Goal: Task Accomplishment & Management: Manage account settings

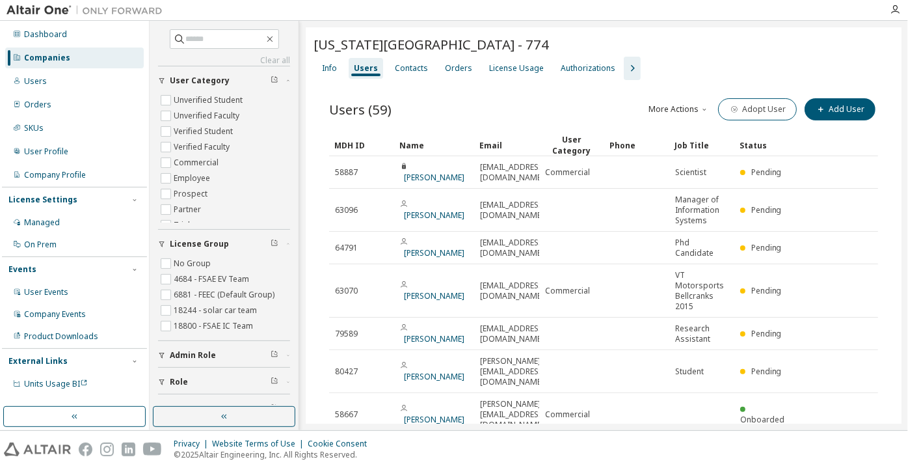
click at [38, 54] on div "Companies" at bounding box center [47, 58] width 46 height 10
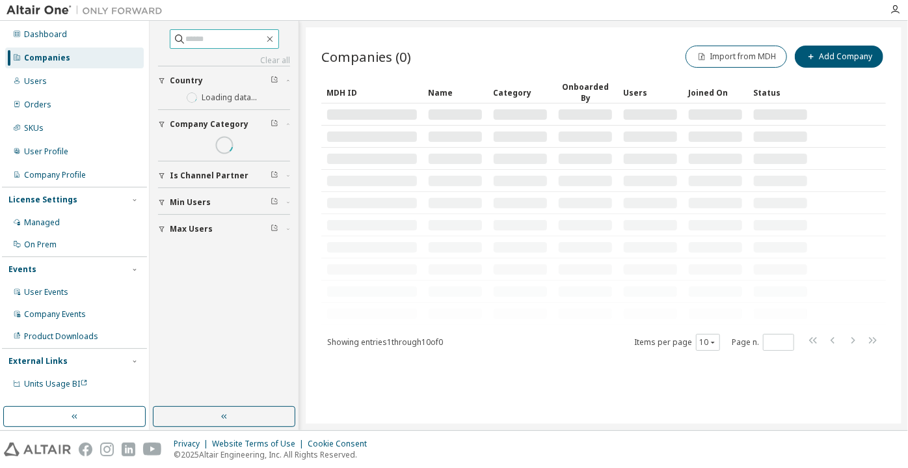
click at [186, 41] on input "text" at bounding box center [225, 39] width 78 height 13
paste input "**********"
type input "**********"
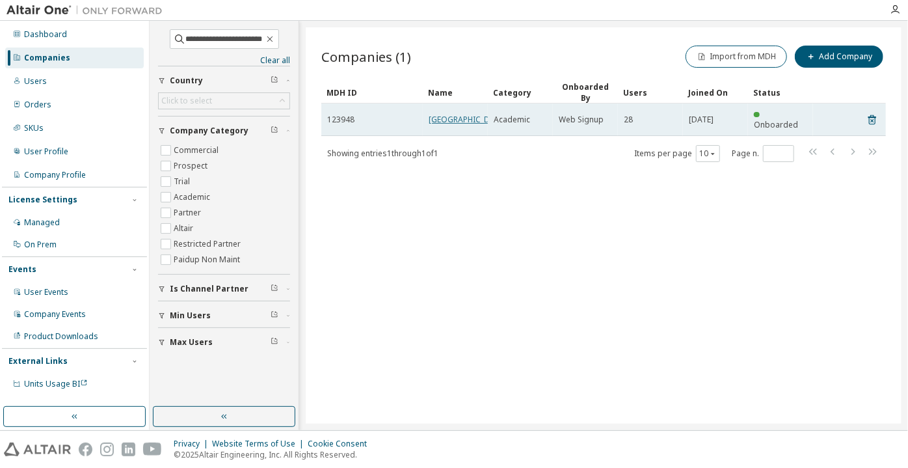
click at [437, 125] on link "Toronto Metropolitan University" at bounding box center [467, 119] width 78 height 11
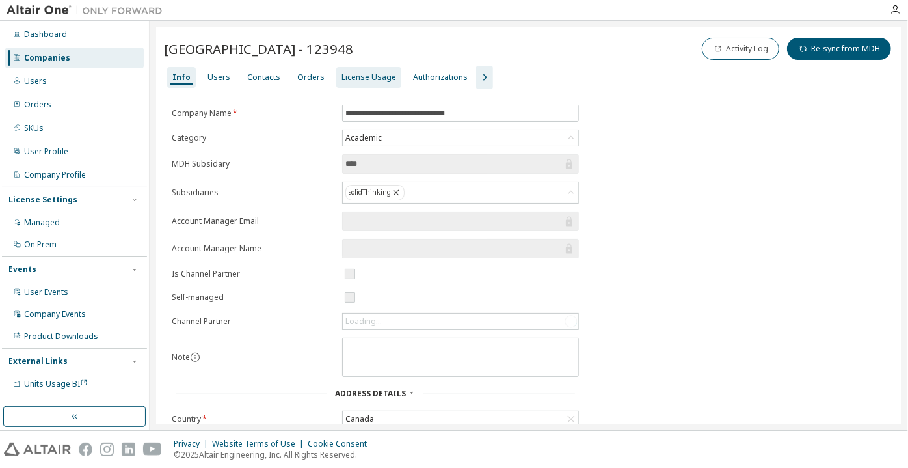
click at [344, 76] on div "License Usage" at bounding box center [368, 77] width 55 height 10
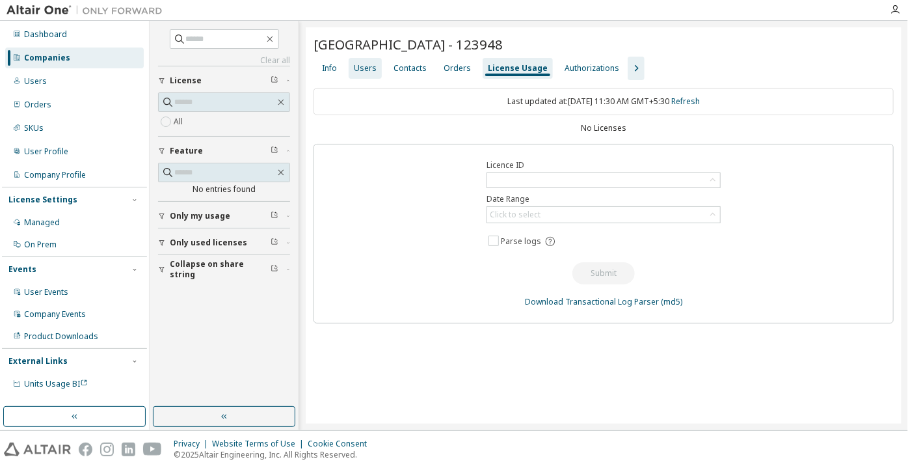
click at [371, 63] on div "Users" at bounding box center [365, 68] width 23 height 10
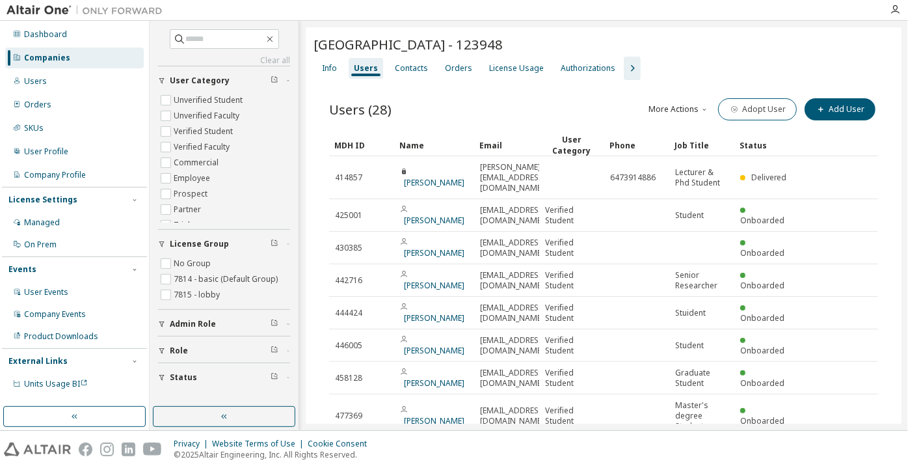
click at [624, 68] on icon "button" at bounding box center [632, 68] width 16 height 16
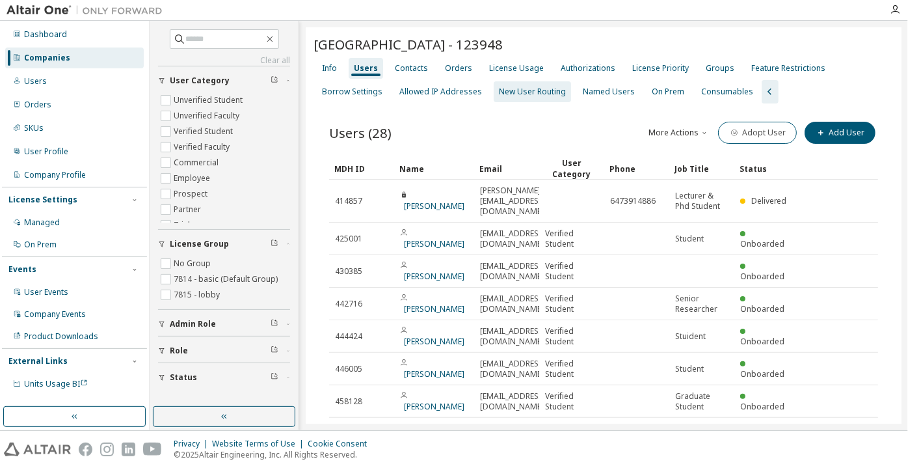
click at [553, 91] on div "New User Routing" at bounding box center [532, 91] width 67 height 10
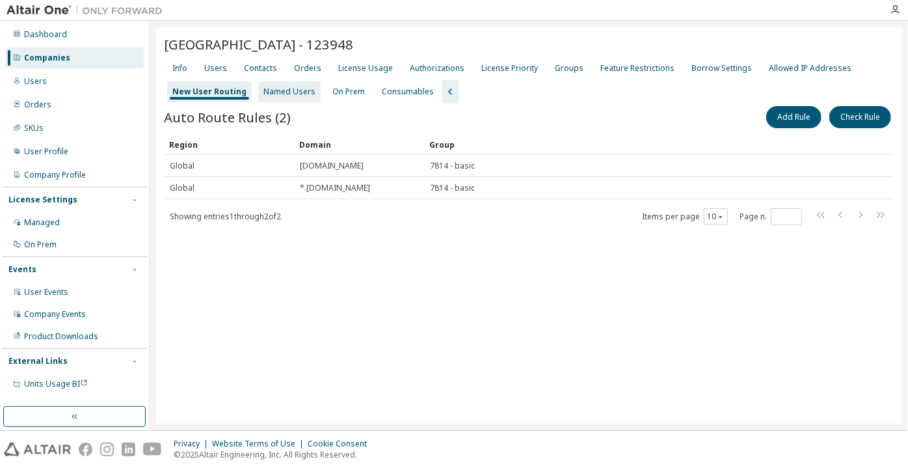
click at [280, 90] on div "Named Users" at bounding box center [289, 91] width 52 height 10
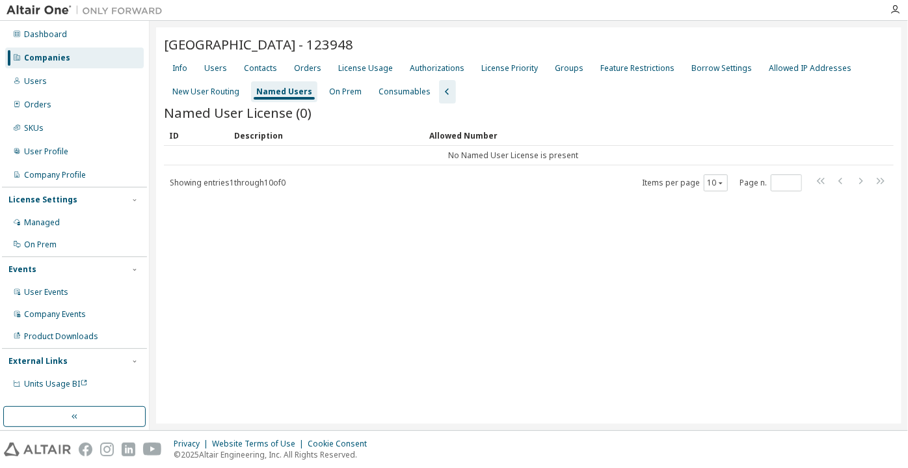
click at [365, 102] on div "Info Users Contacts Orders License Usage Authorizations License Priority Groups…" at bounding box center [529, 80] width 730 height 47
click at [354, 90] on div "On Prem" at bounding box center [345, 91] width 33 height 10
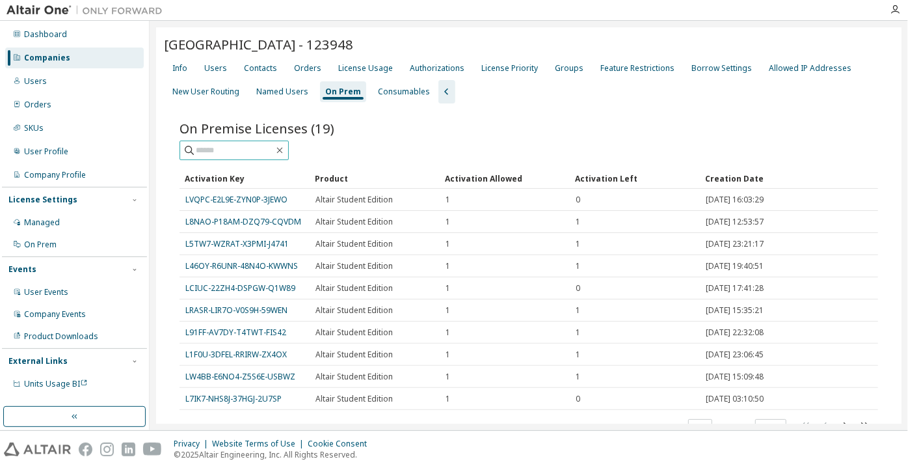
click at [263, 154] on input "text" at bounding box center [235, 150] width 78 height 13
paste input "**********"
type input "**********"
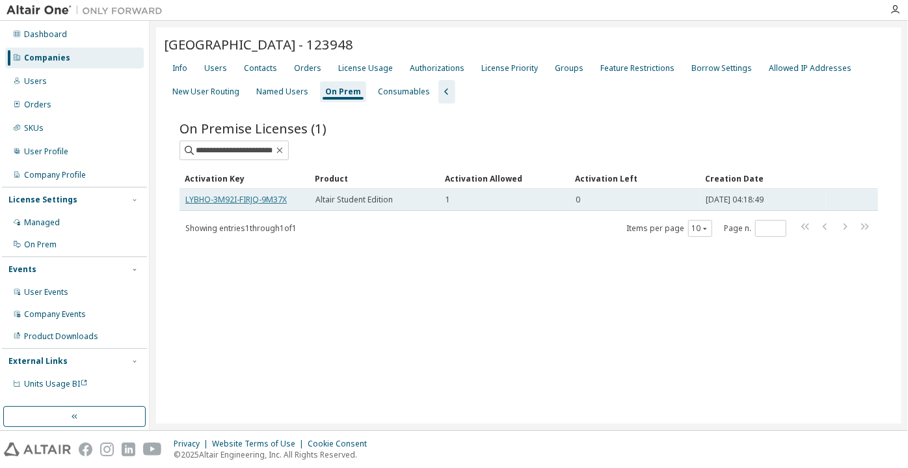
click at [276, 199] on link "LYBHO-3M92I-FIRJQ-9M37X" at bounding box center [235, 199] width 101 height 11
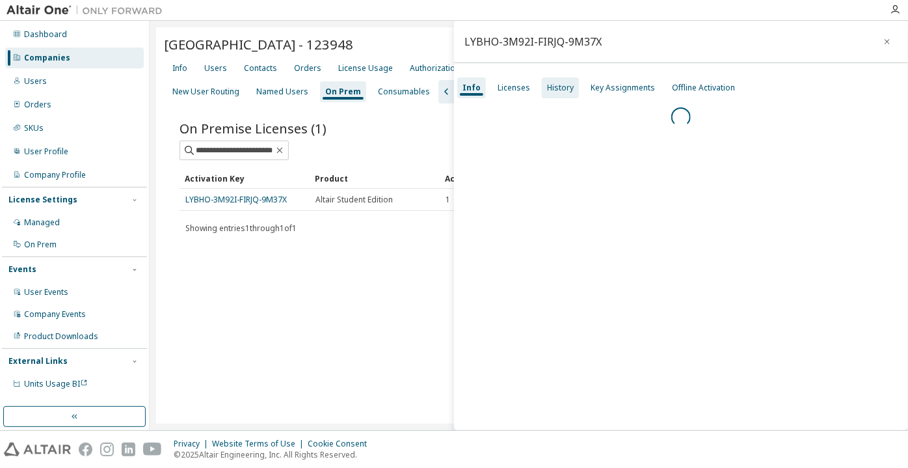
click at [555, 94] on div "History" at bounding box center [560, 87] width 37 height 21
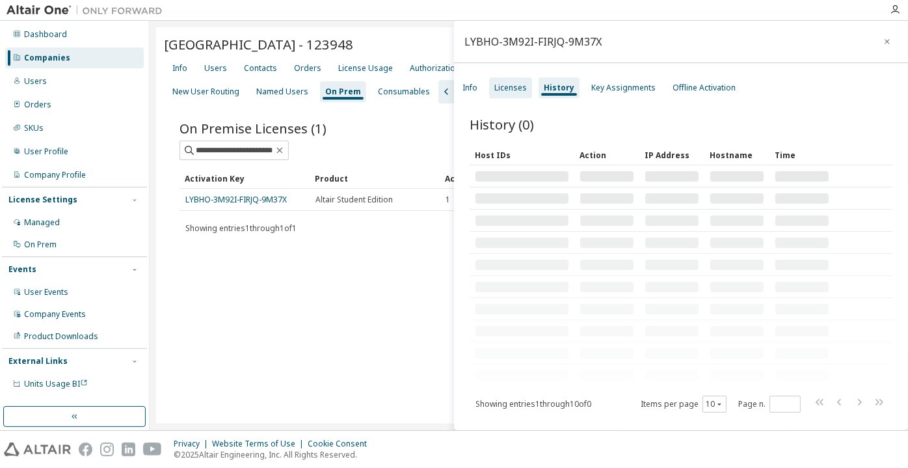
click at [513, 90] on div "Licenses" at bounding box center [510, 88] width 33 height 10
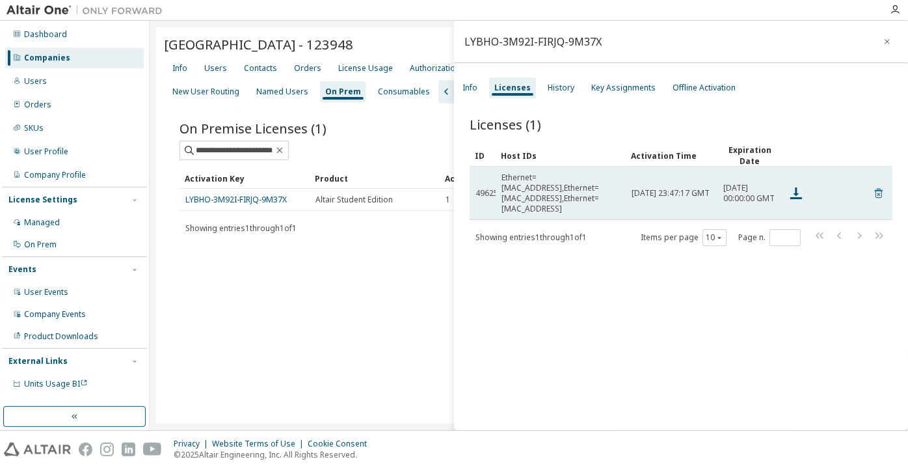
click at [778, 187] on icon at bounding box center [879, 193] width 12 height 16
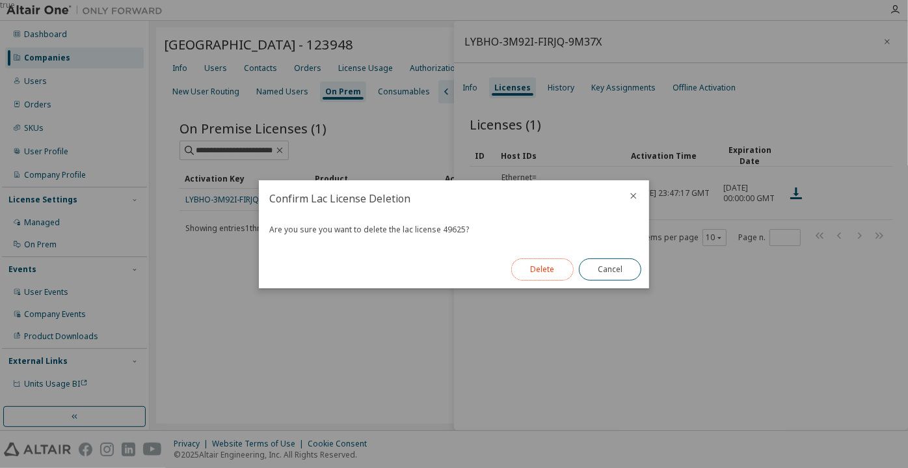
click at [554, 269] on button "Delete" at bounding box center [542, 269] width 62 height 22
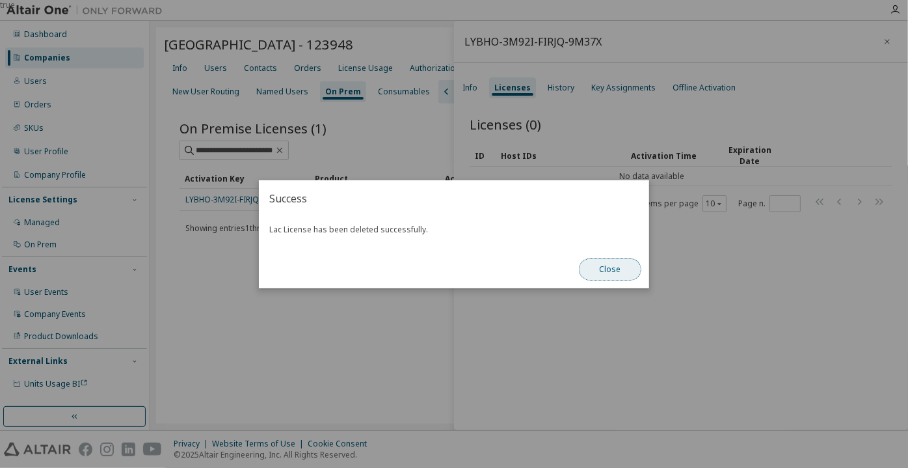
click at [632, 272] on button "Close" at bounding box center [610, 269] width 62 height 22
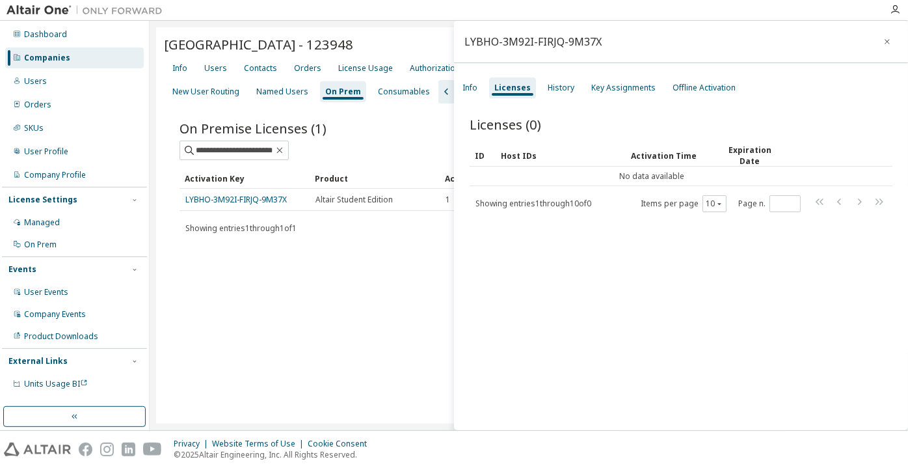
click at [97, 70] on div "Dashboard Companies Users Orders SKUs User Profile Company Profile License Sett…" at bounding box center [74, 209] width 145 height 373
click at [99, 57] on div "Companies" at bounding box center [74, 57] width 138 height 21
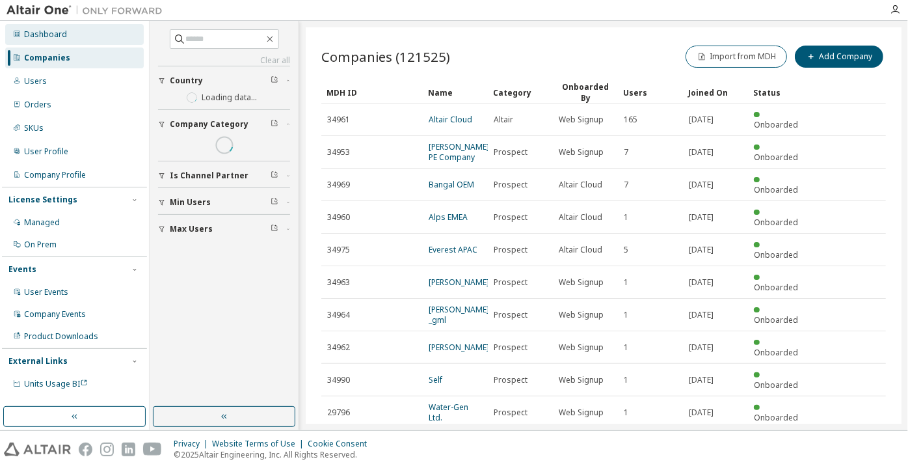
click at [77, 32] on div "Dashboard" at bounding box center [74, 34] width 138 height 21
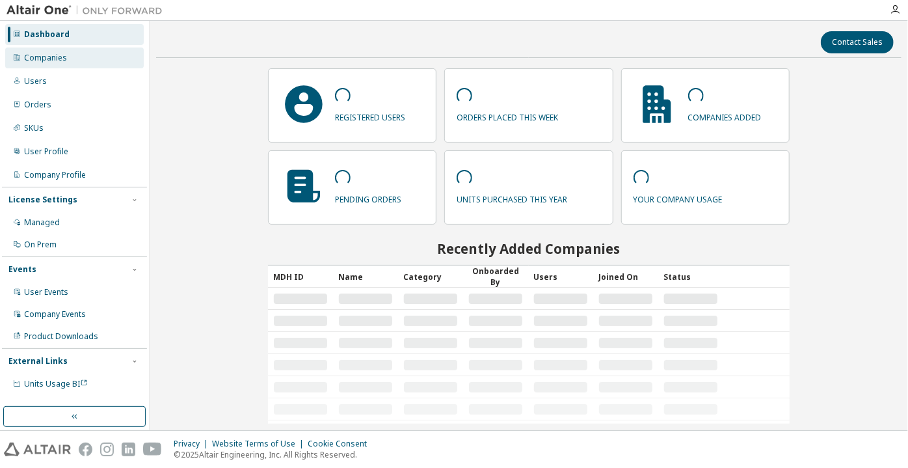
click at [72, 47] on div "Companies" at bounding box center [74, 57] width 138 height 21
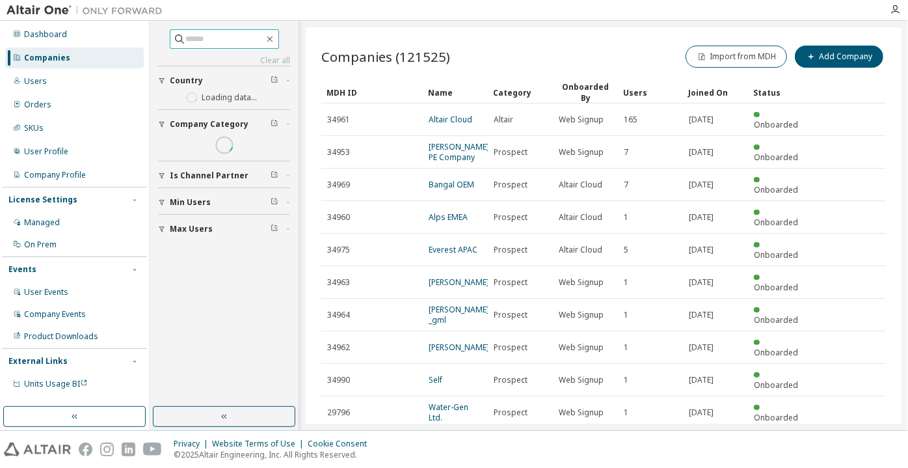
click at [279, 30] on span at bounding box center [224, 39] width 109 height 20
click at [275, 38] on icon "button" at bounding box center [270, 39] width 10 height 10
click at [272, 39] on icon "button" at bounding box center [270, 39] width 6 height 6
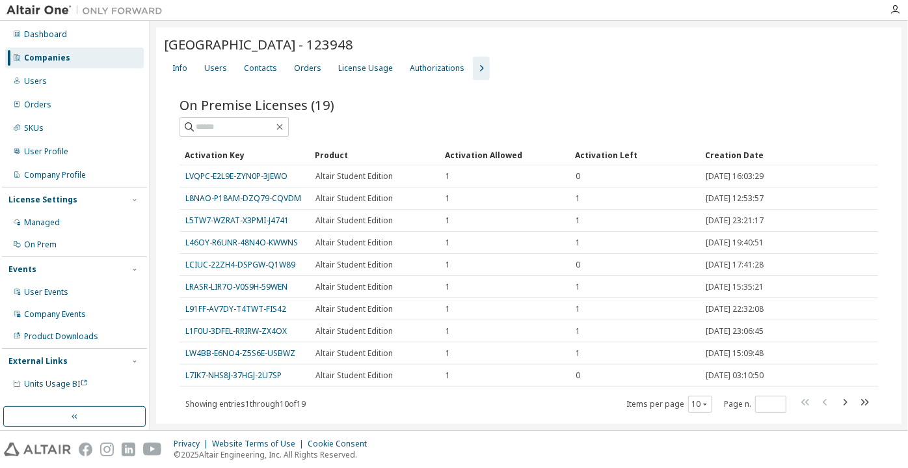
drag, startPoint x: 870, startPoint y: 1, endPoint x: 655, endPoint y: 73, distance: 226.4
click at [655, 73] on div "Info Users Contacts Orders License Usage Authorizations" at bounding box center [529, 68] width 730 height 23
click at [67, 53] on div "Companies" at bounding box center [47, 58] width 46 height 10
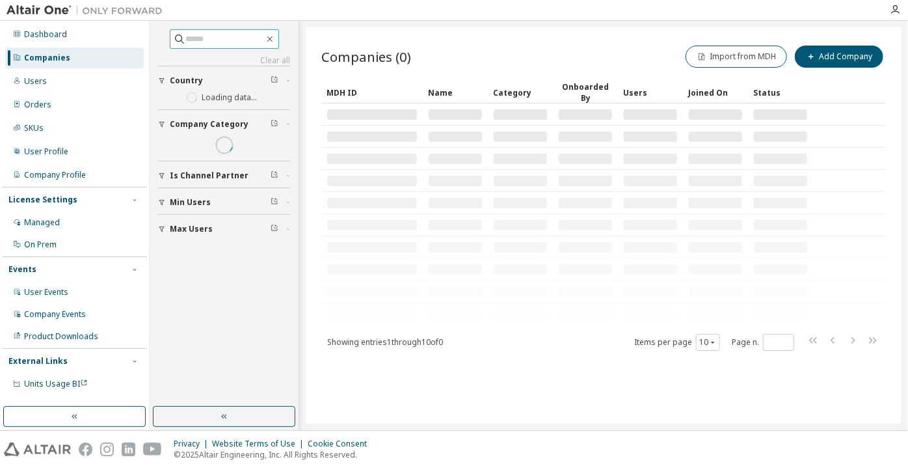
click at [211, 46] on span at bounding box center [224, 39] width 109 height 20
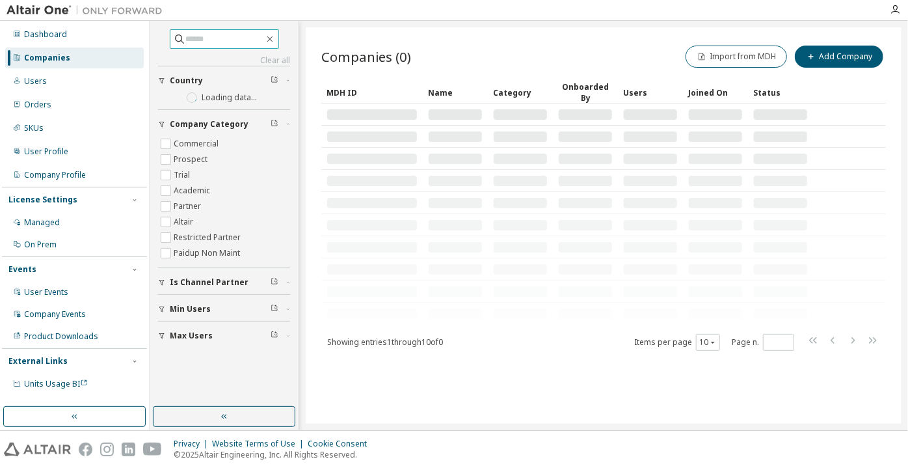
click at [209, 43] on input "text" at bounding box center [225, 39] width 78 height 13
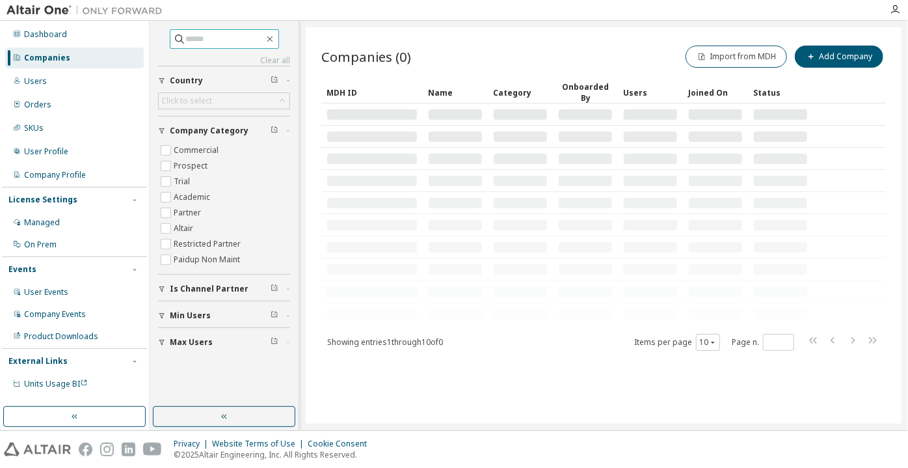
paste input "**********"
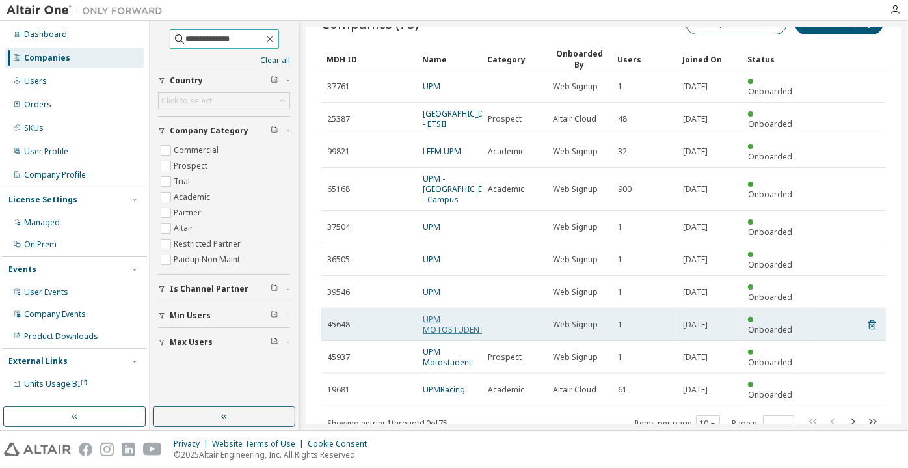
scroll to position [43, 0]
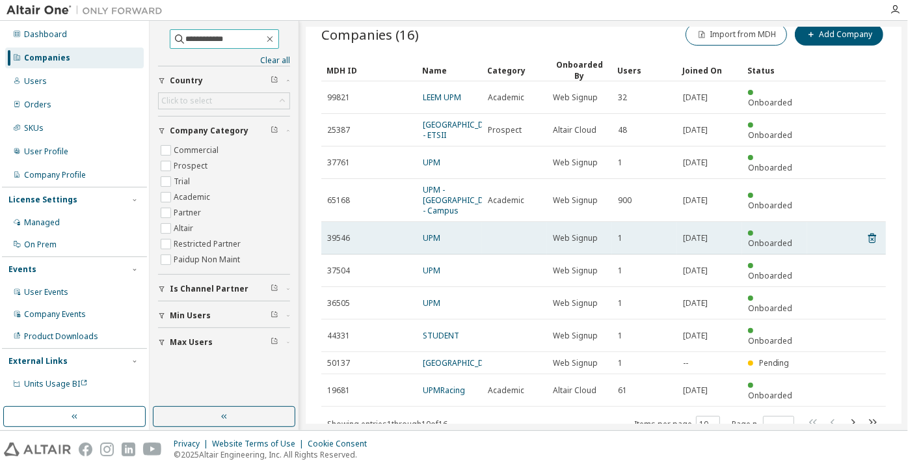
scroll to position [43, 0]
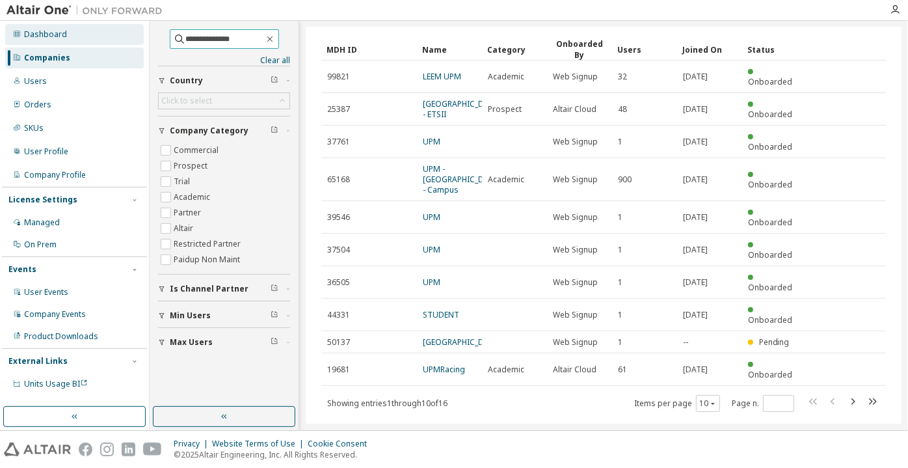
drag, startPoint x: 203, startPoint y: 39, endPoint x: 142, endPoint y: 36, distance: 61.2
click at [142, 36] on div "**********" at bounding box center [454, 225] width 908 height 409
type input "*******"
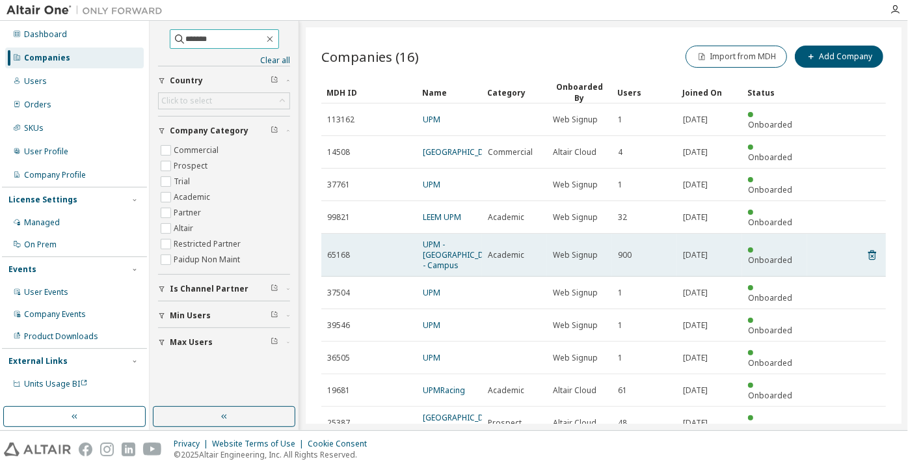
scroll to position [43, 0]
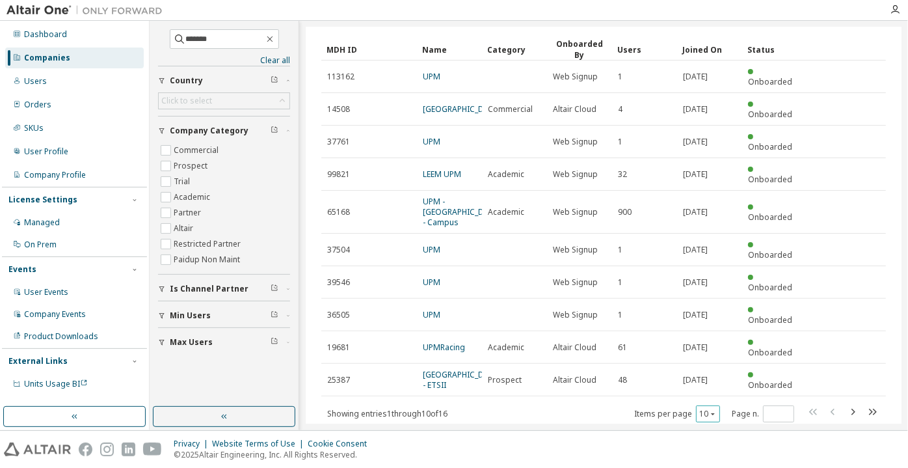
click at [707, 408] on button "10" at bounding box center [708, 413] width 18 height 10
click at [695, 365] on div "100" at bounding box center [702, 364] width 104 height 16
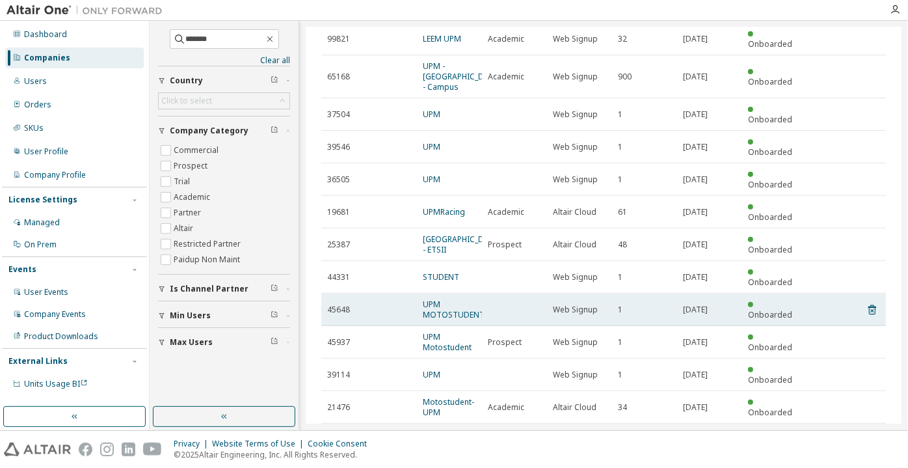
scroll to position [218, 0]
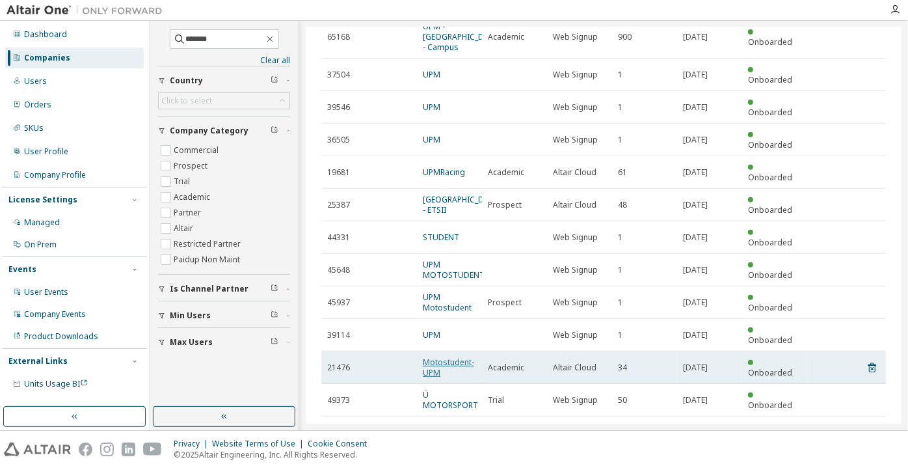
click at [454, 356] on link "Motostudent- UPM" at bounding box center [448, 366] width 51 height 21
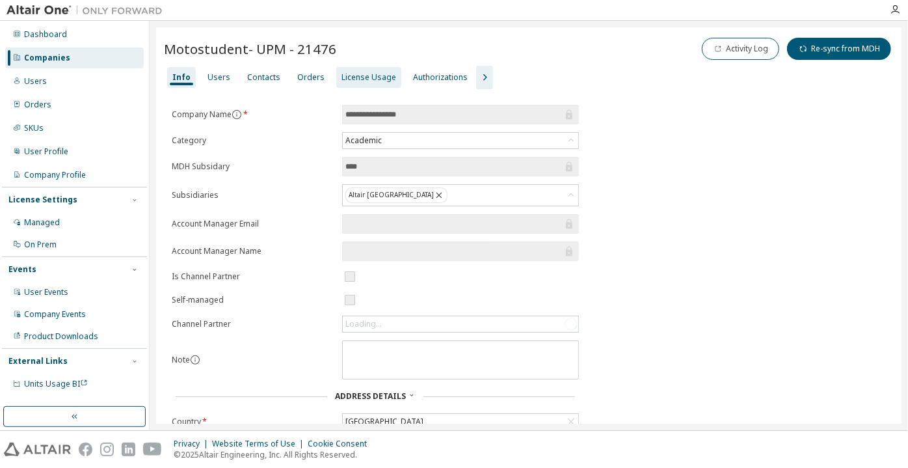
click at [341, 76] on div "License Usage" at bounding box center [368, 77] width 55 height 10
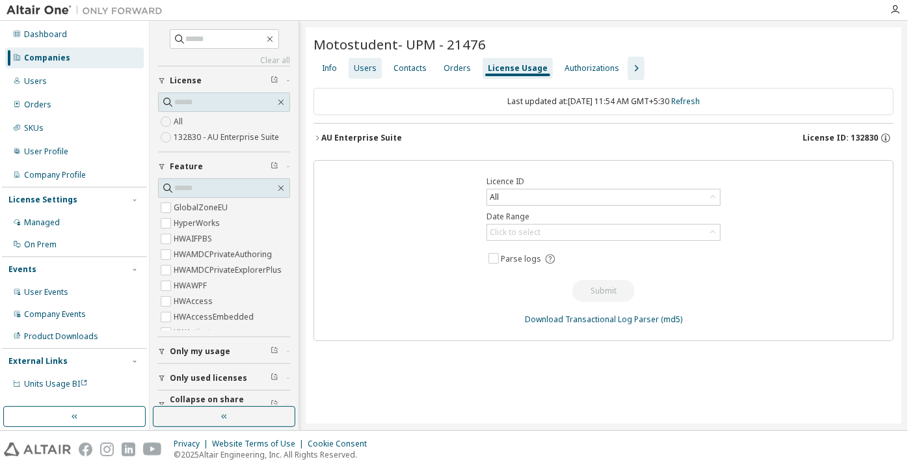
click at [365, 73] on div "Users" at bounding box center [365, 68] width 23 height 10
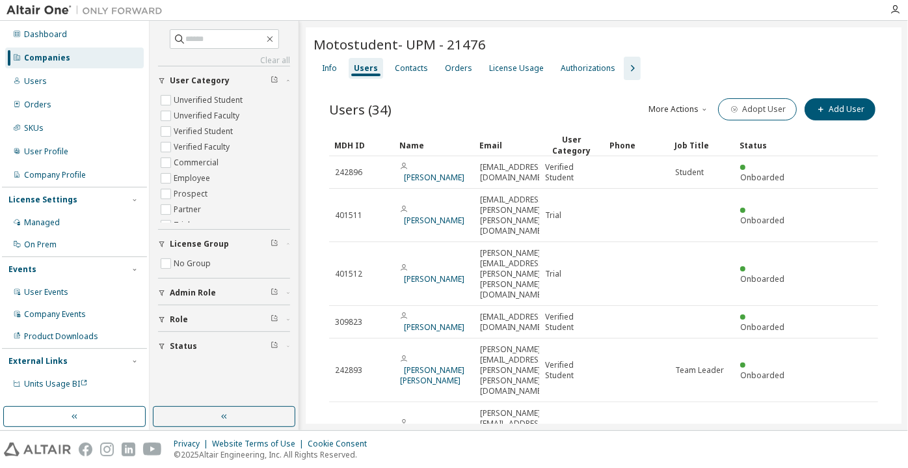
click at [572, 140] on div "User Category" at bounding box center [571, 145] width 55 height 22
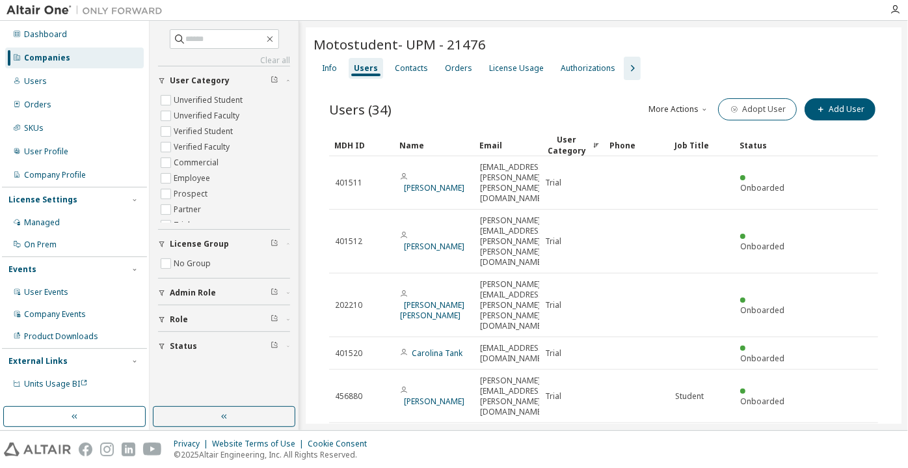
click at [572, 140] on div "User Category" at bounding box center [571, 145] width 55 height 22
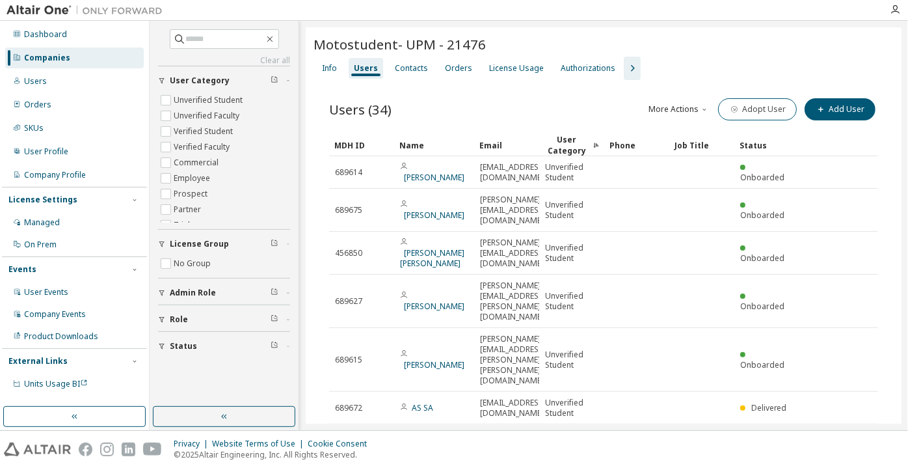
scroll to position [118, 0]
